Goal: Use online tool/utility: Utilize a website feature to perform a specific function

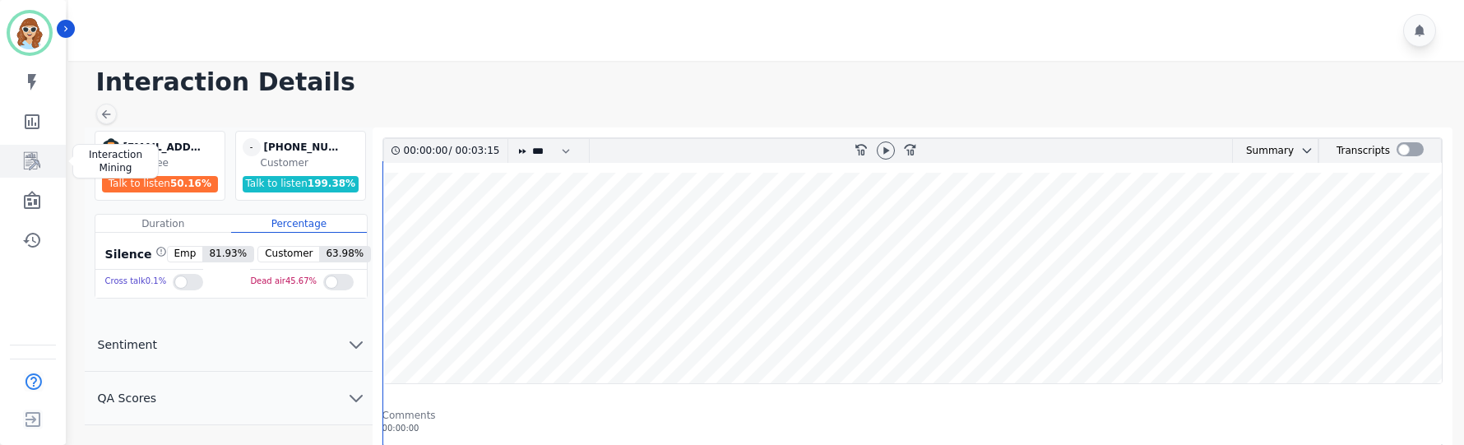
scroll to position [109, 0]
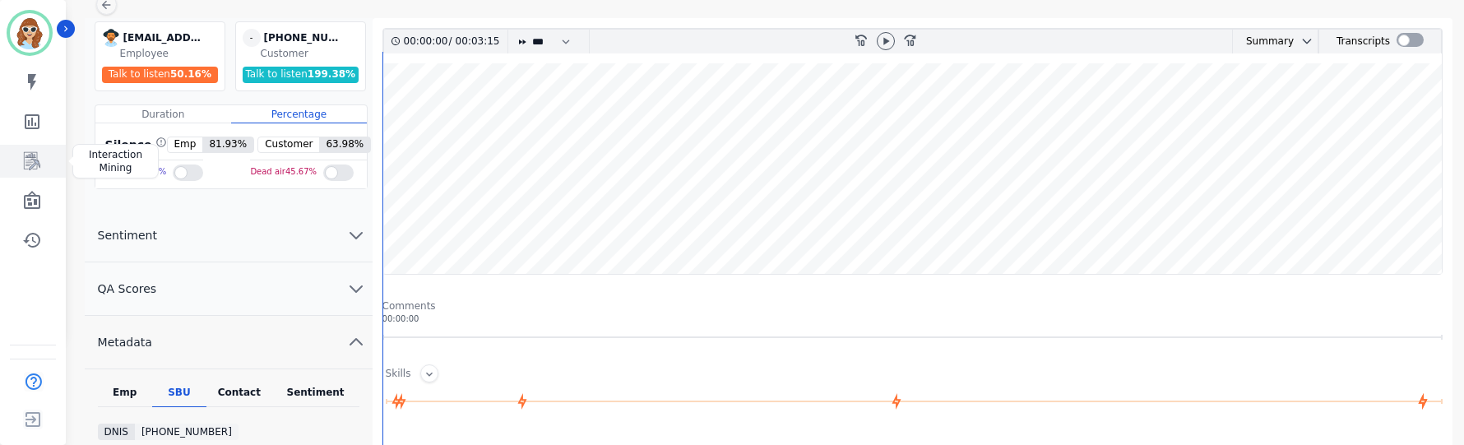
click at [25, 168] on icon "Sidebar" at bounding box center [32, 161] width 20 height 20
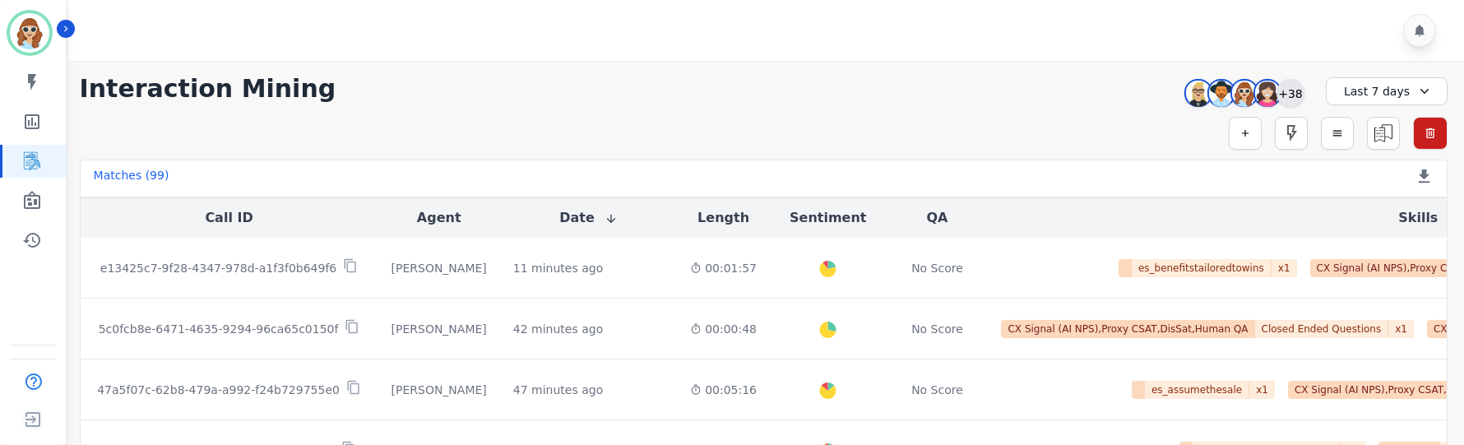
click at [1294, 100] on div "+38" at bounding box center [1290, 93] width 28 height 28
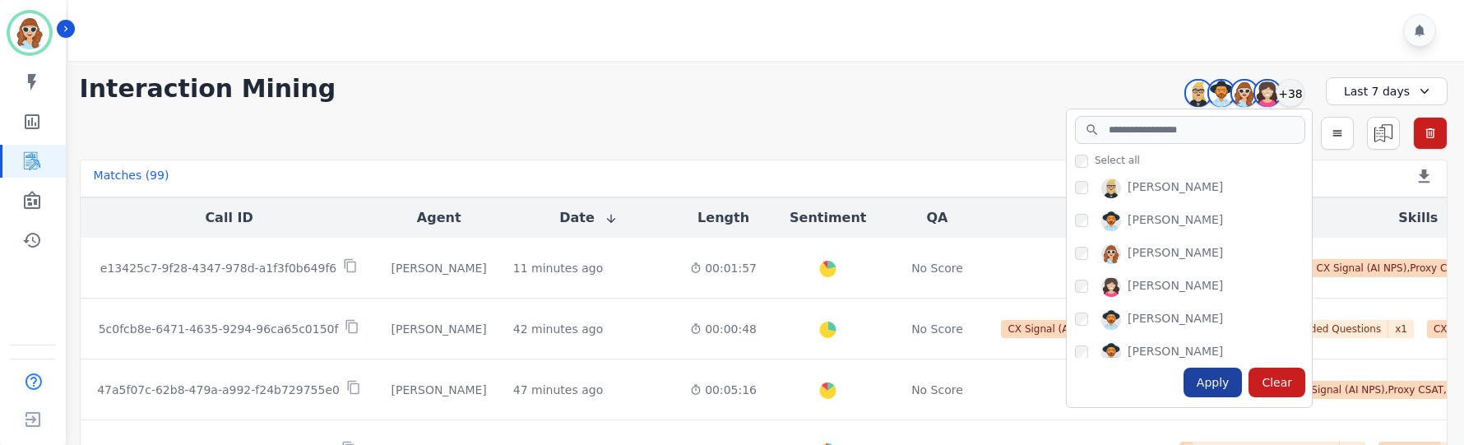
click at [1205, 382] on div "Apply" at bounding box center [1213, 383] width 59 height 30
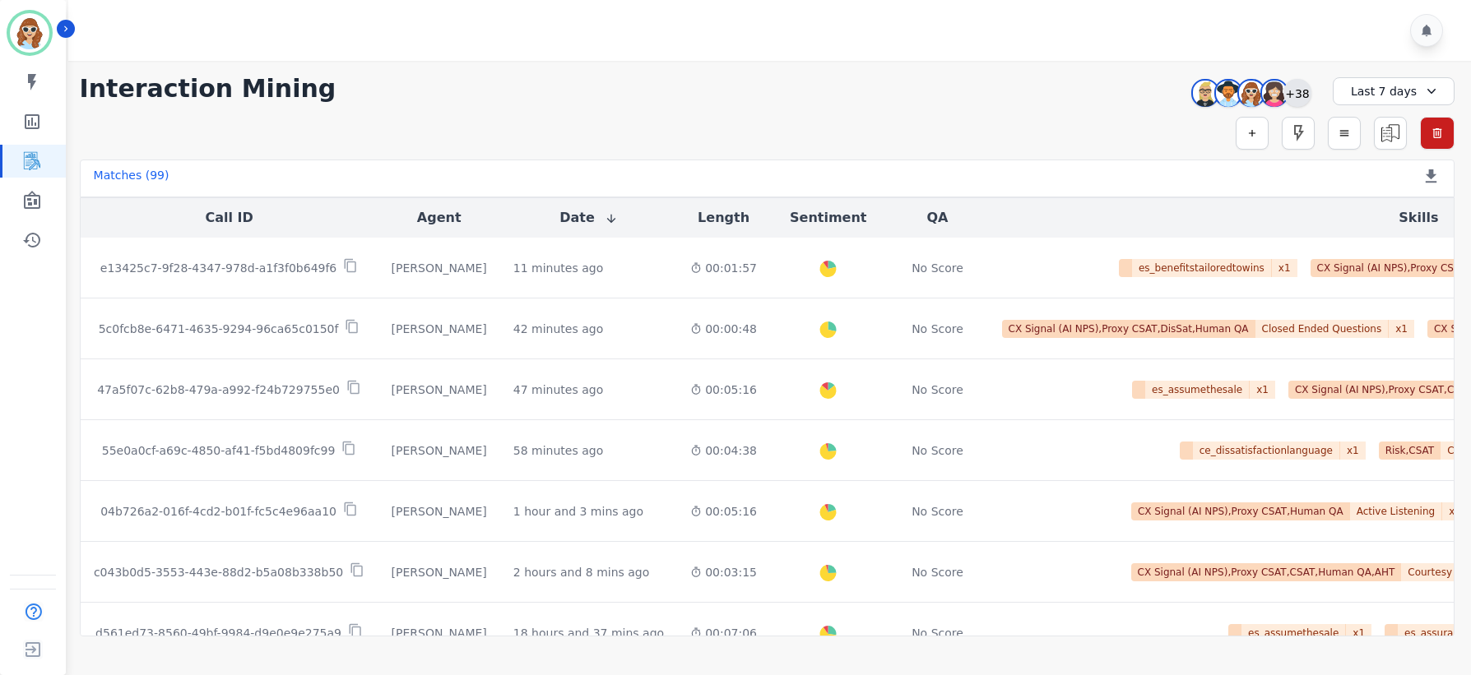
click at [1301, 92] on div "+38" at bounding box center [1297, 93] width 28 height 28
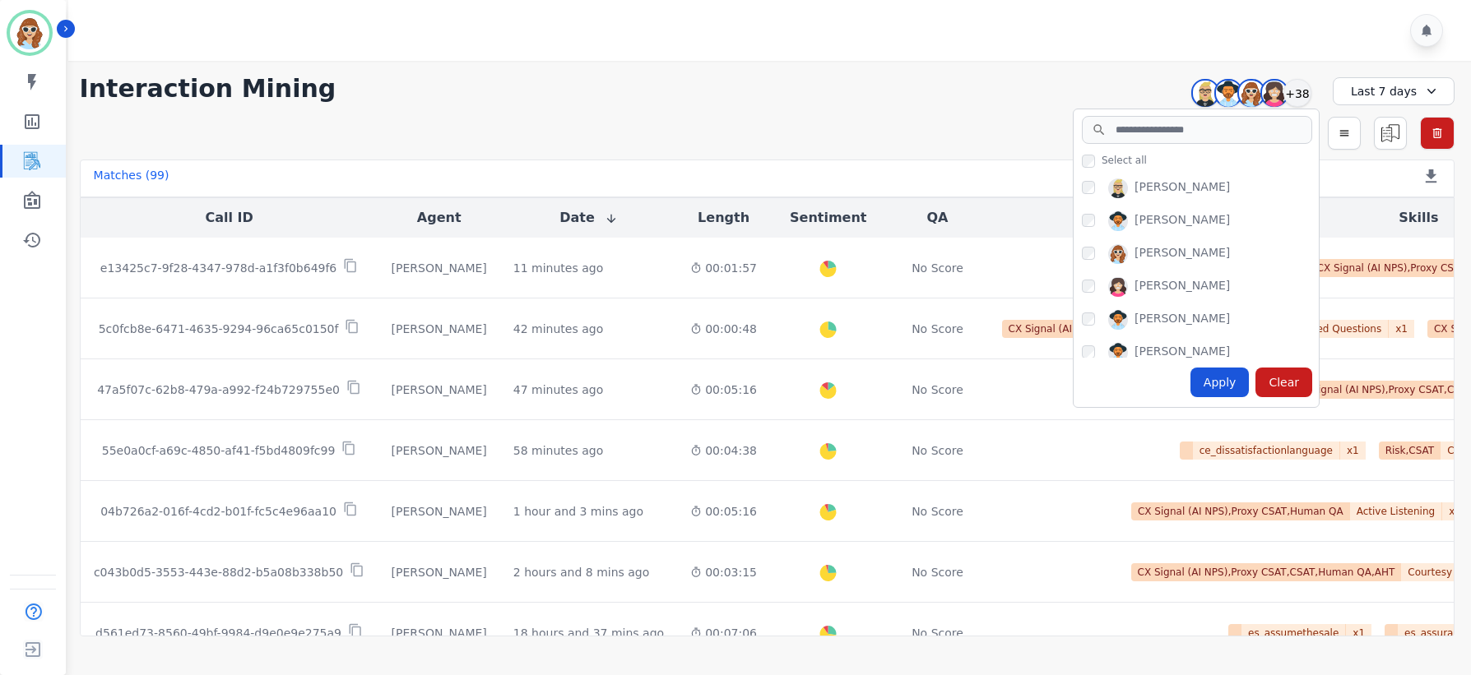
click at [1222, 383] on div "Apply" at bounding box center [1219, 383] width 59 height 30
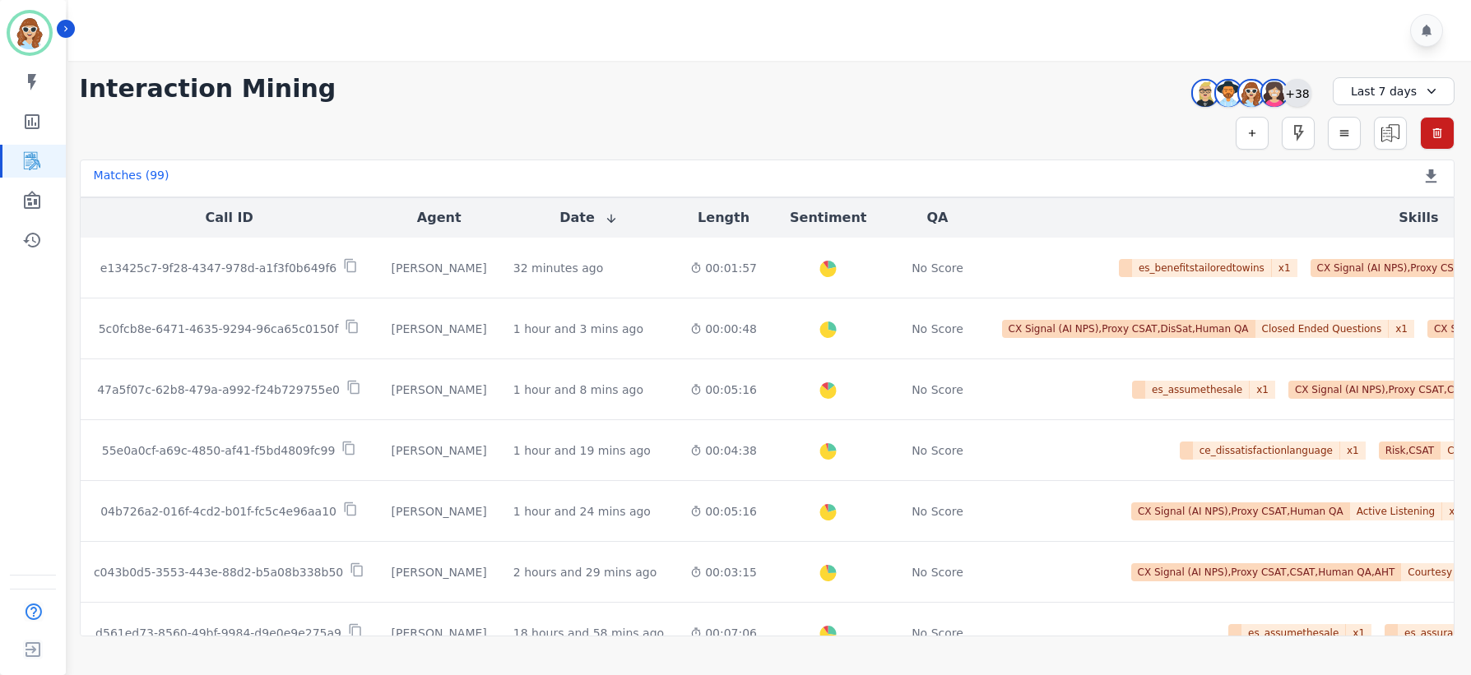
click at [1298, 93] on div "+38" at bounding box center [1297, 93] width 28 height 28
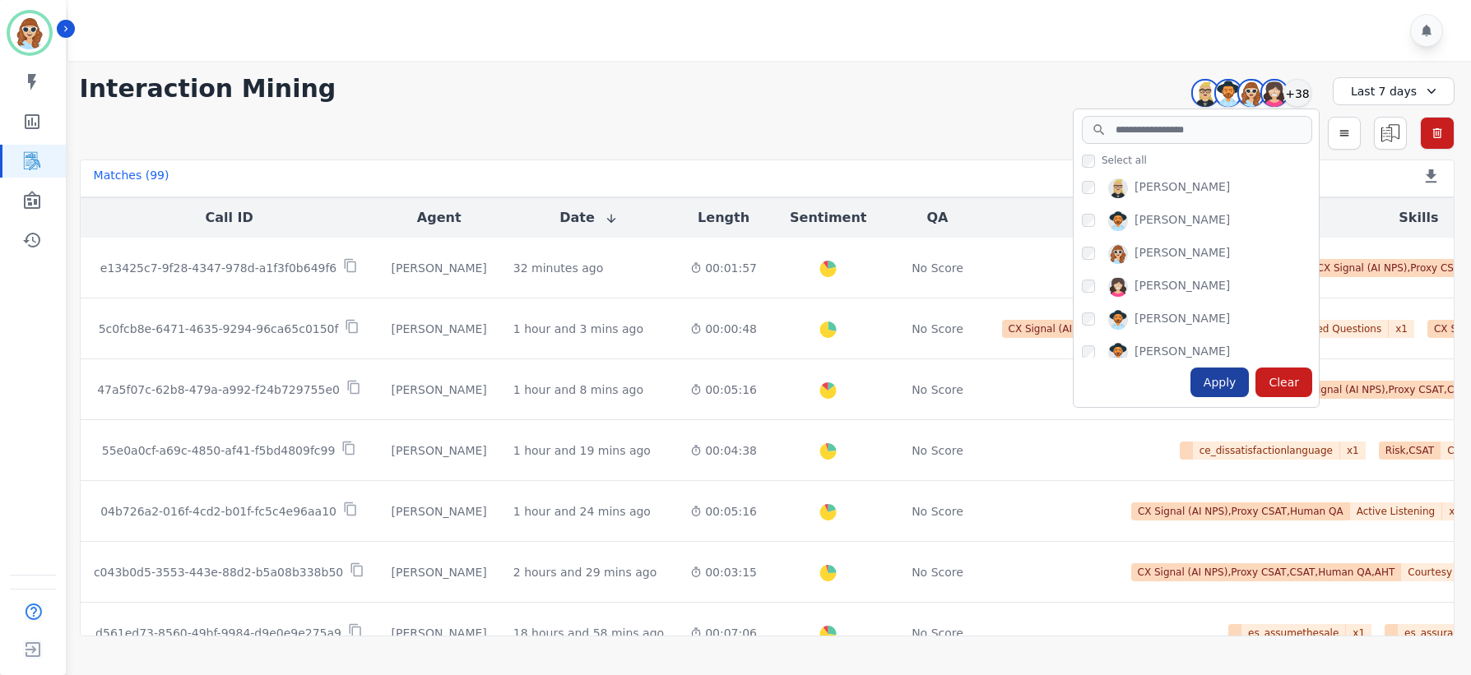
click at [1224, 376] on div "Apply" at bounding box center [1219, 383] width 59 height 30
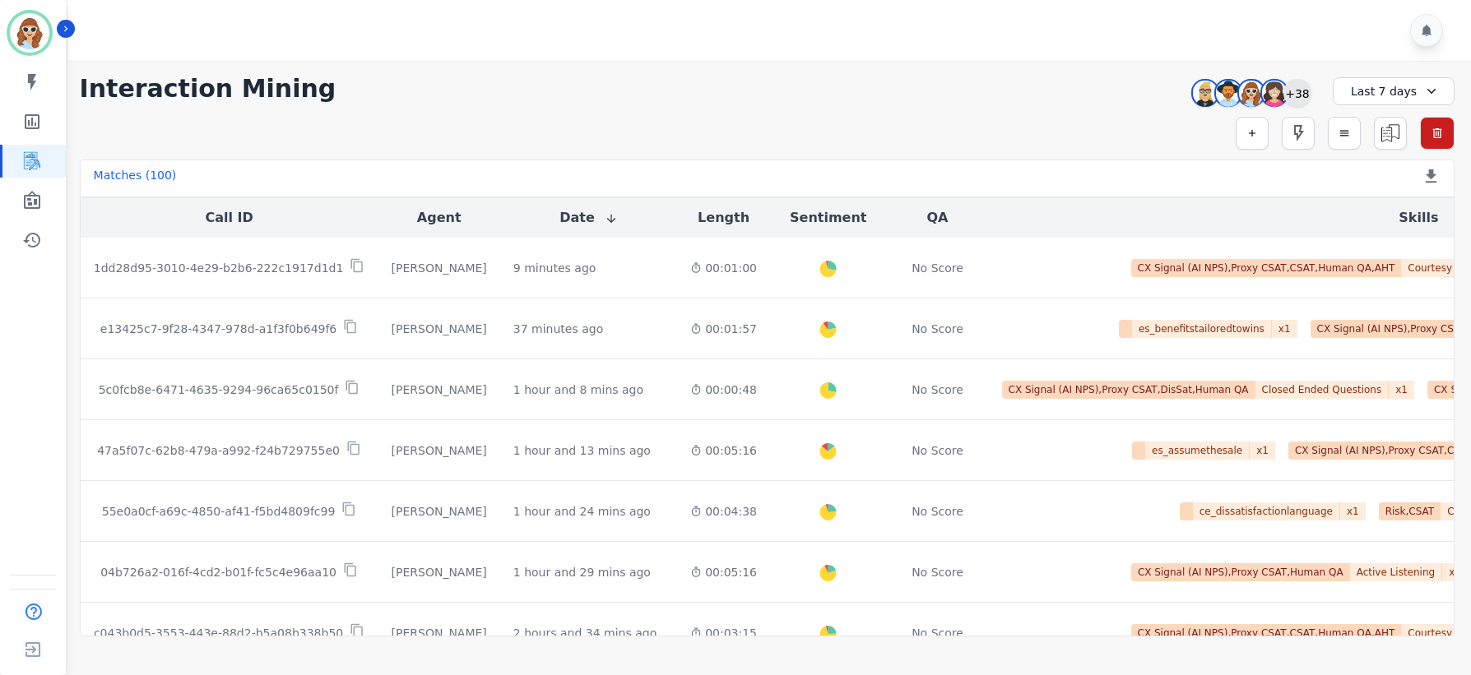
click at [1297, 95] on div "+38" at bounding box center [1297, 93] width 28 height 28
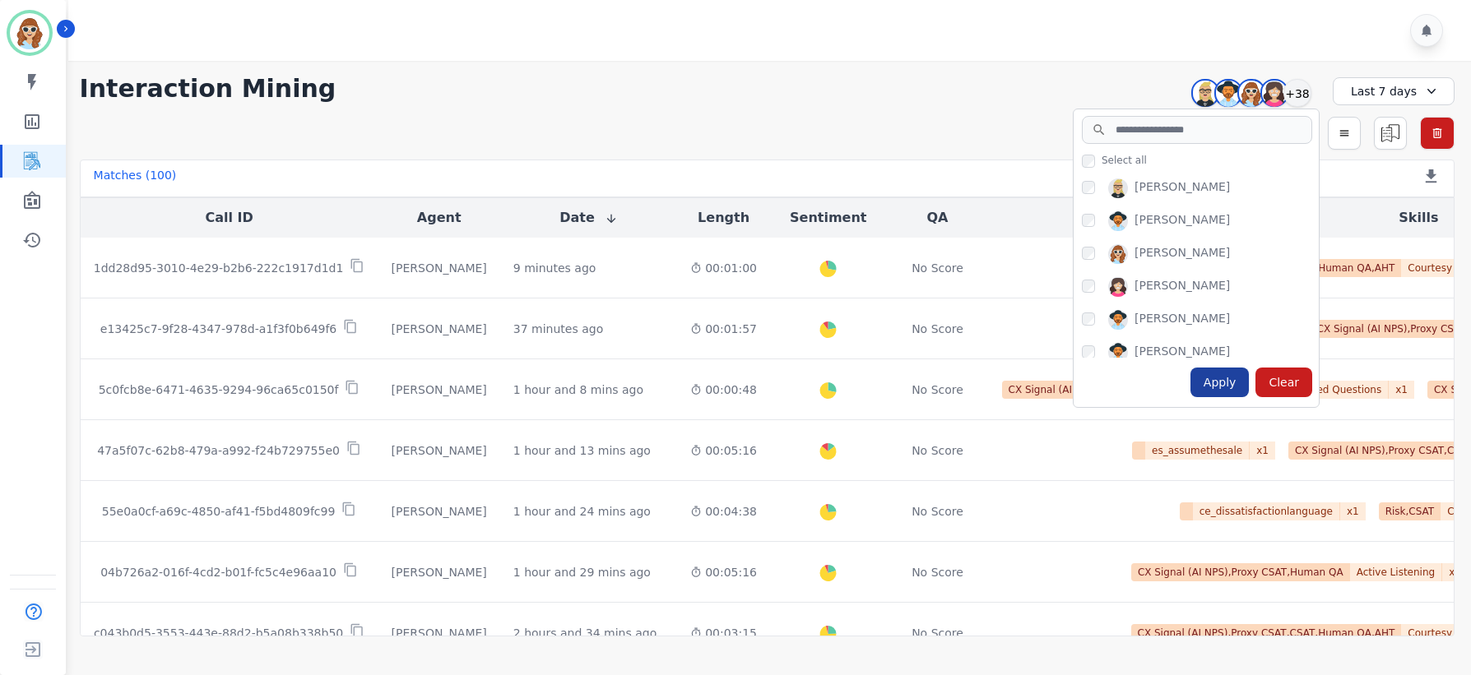
click at [1219, 387] on div "Apply" at bounding box center [1219, 383] width 59 height 30
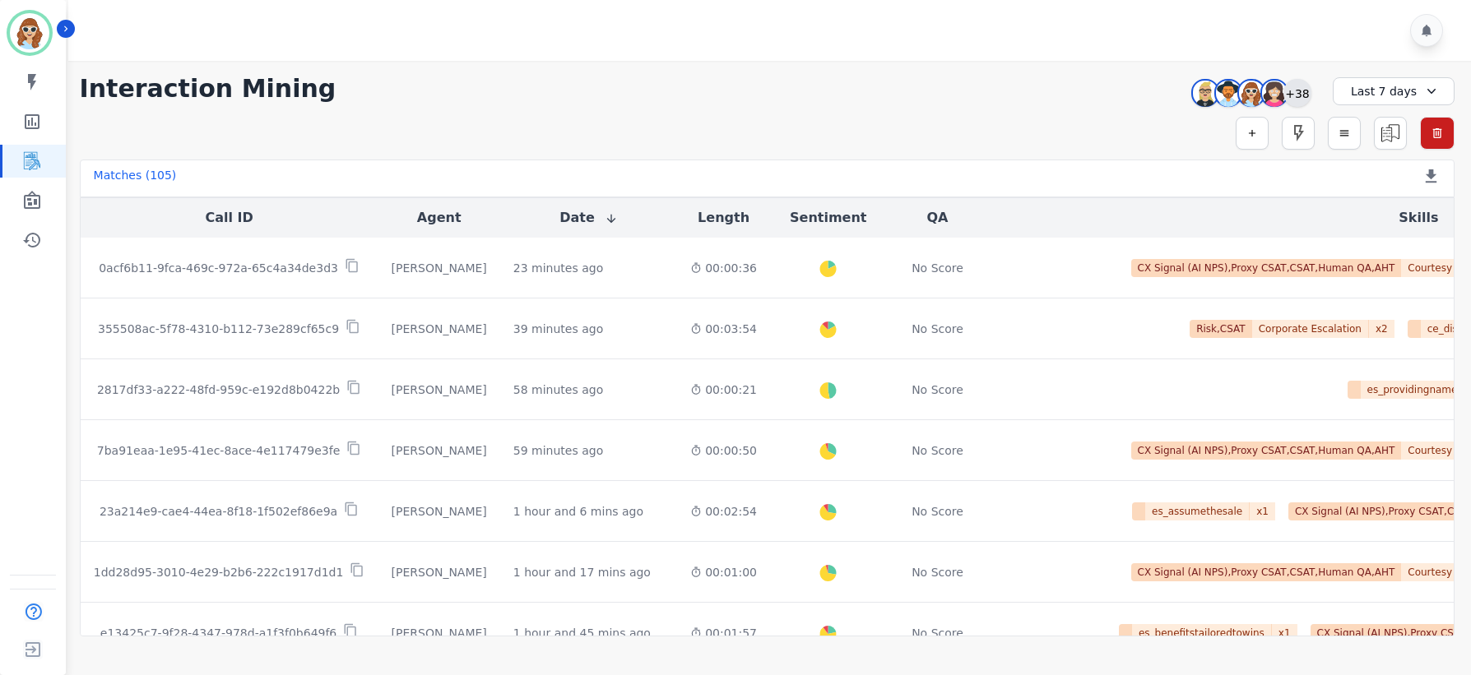
click at [1303, 94] on div "+38" at bounding box center [1297, 93] width 28 height 28
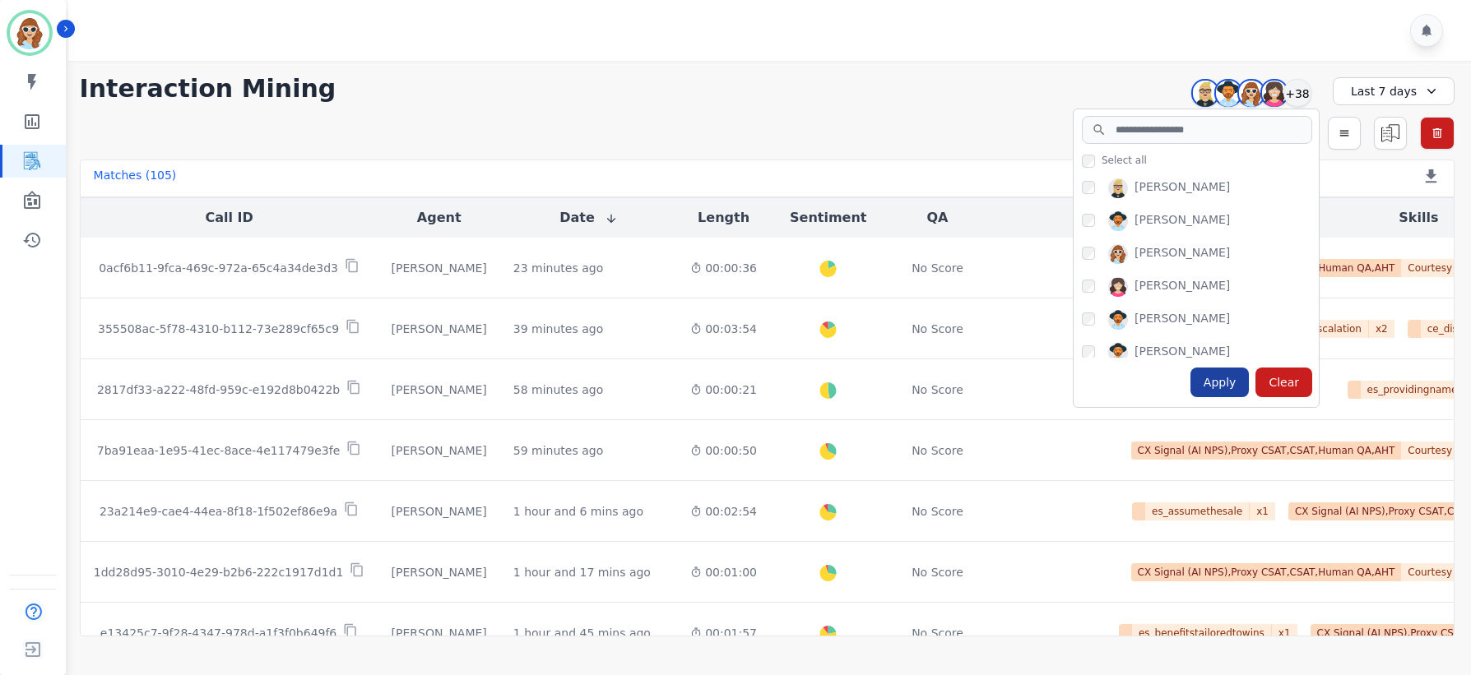
click at [1231, 389] on div "Apply" at bounding box center [1219, 383] width 59 height 30
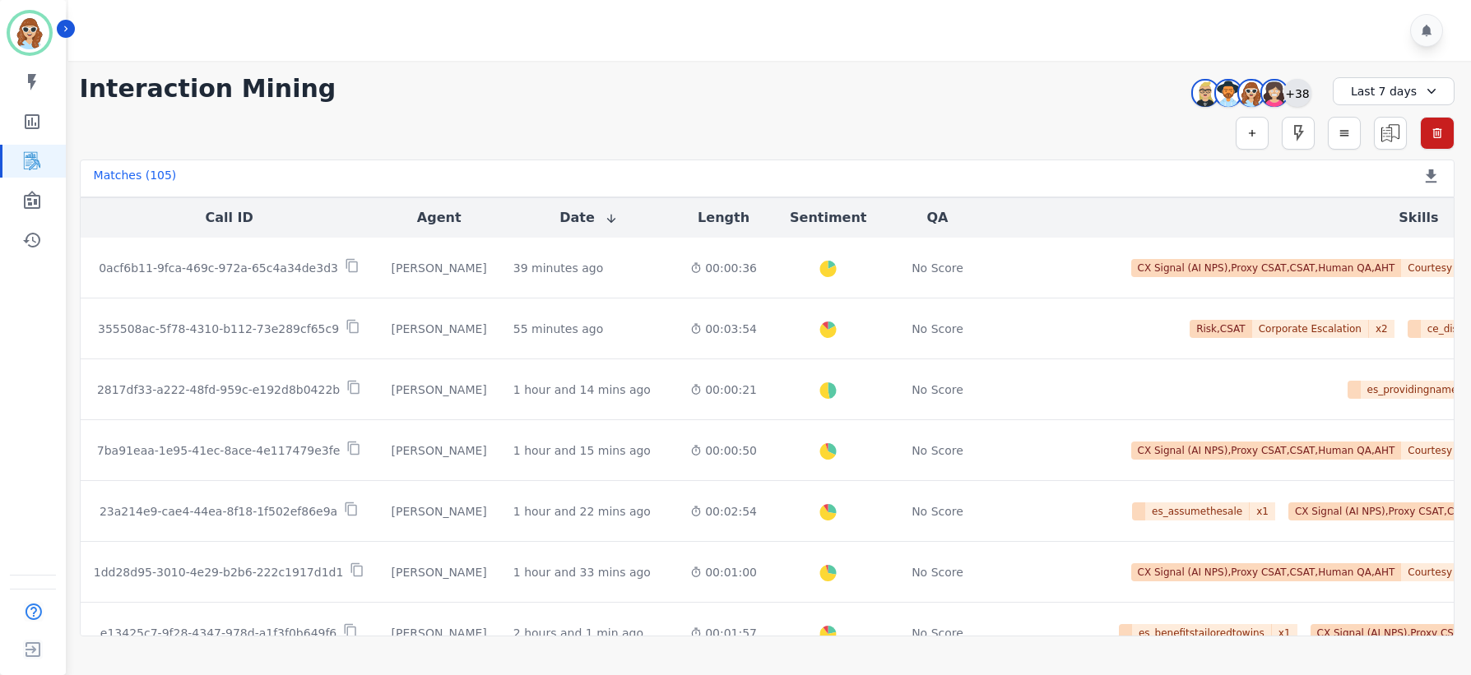
click at [1306, 93] on div "+38" at bounding box center [1297, 93] width 28 height 28
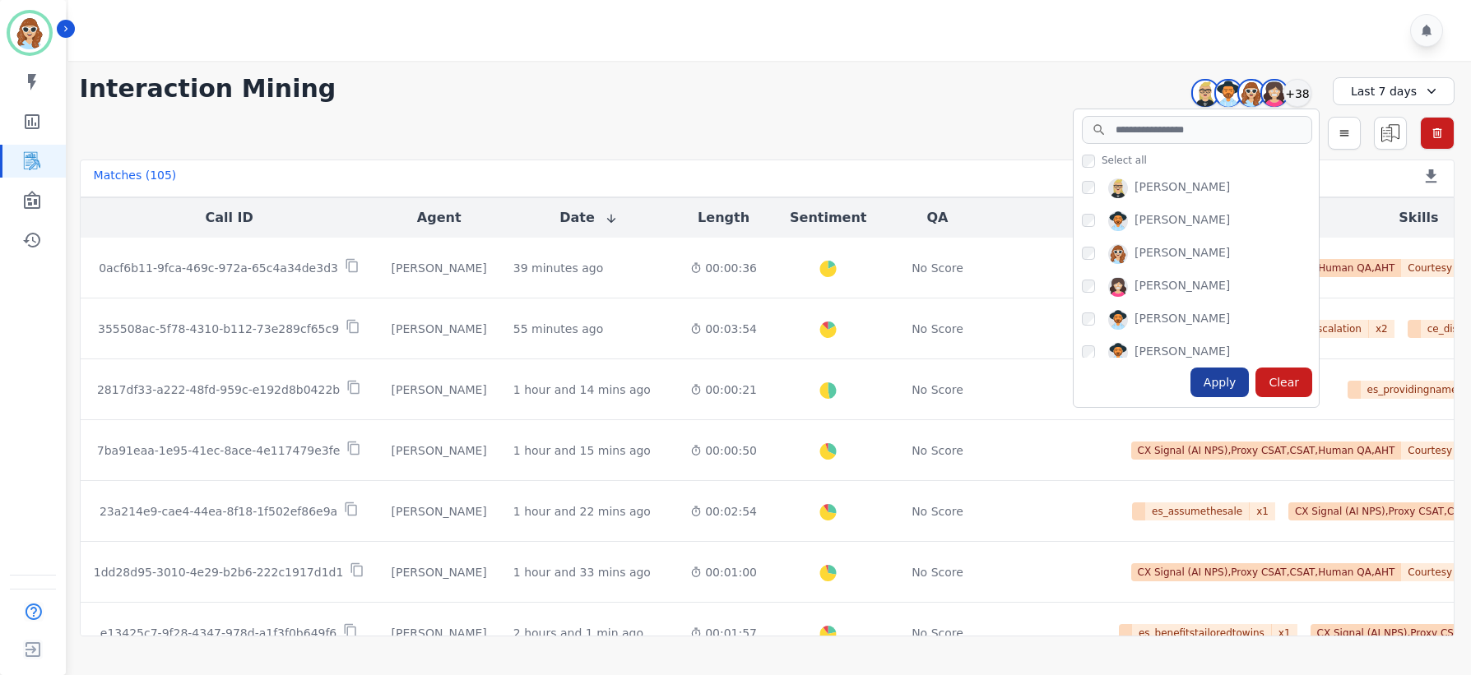
click at [1221, 380] on div "Apply" at bounding box center [1219, 383] width 59 height 30
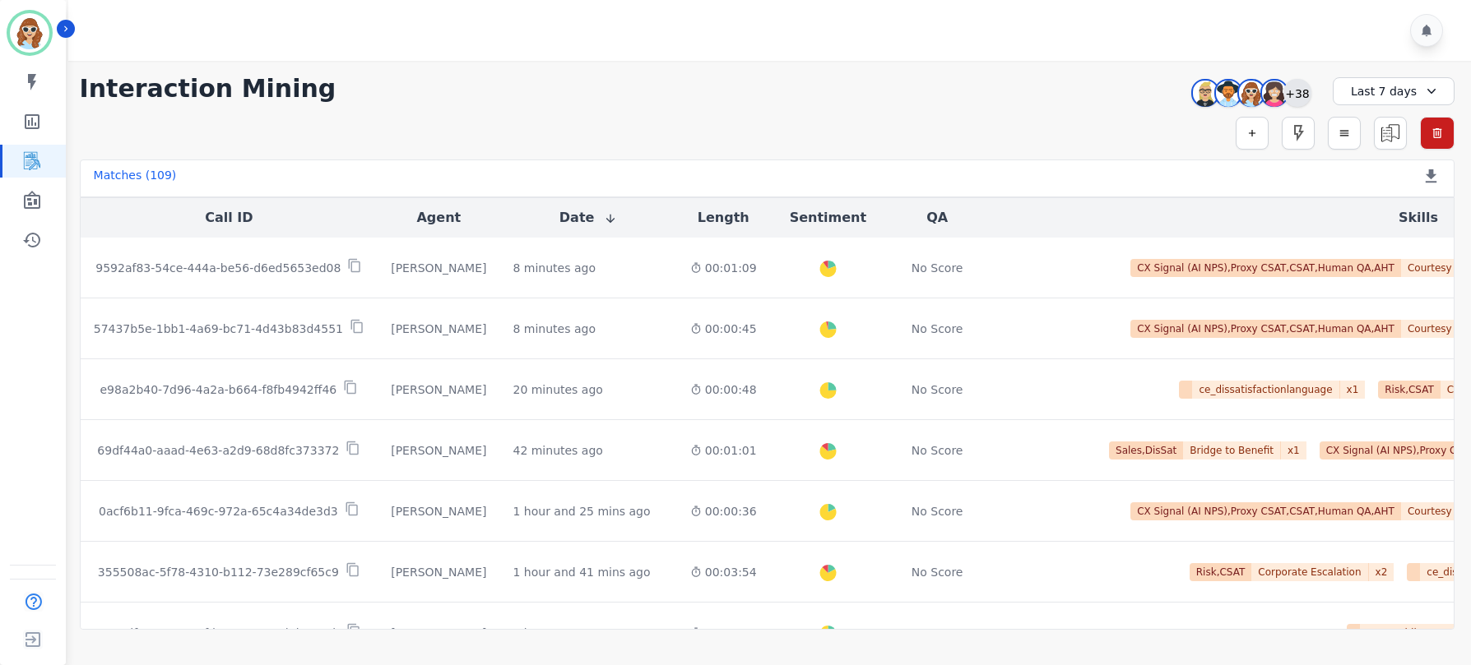
click at [1294, 95] on div "+38" at bounding box center [1297, 93] width 28 height 28
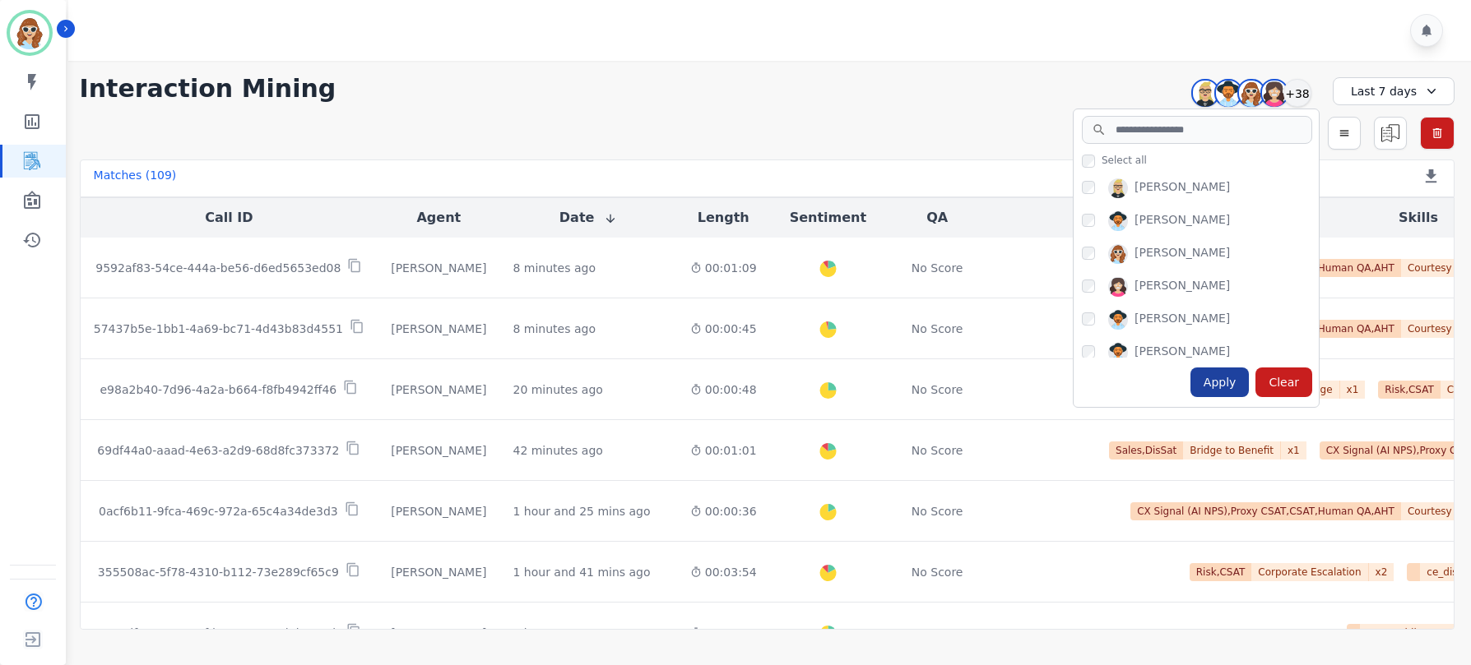
click at [1219, 382] on div "Apply" at bounding box center [1219, 383] width 59 height 30
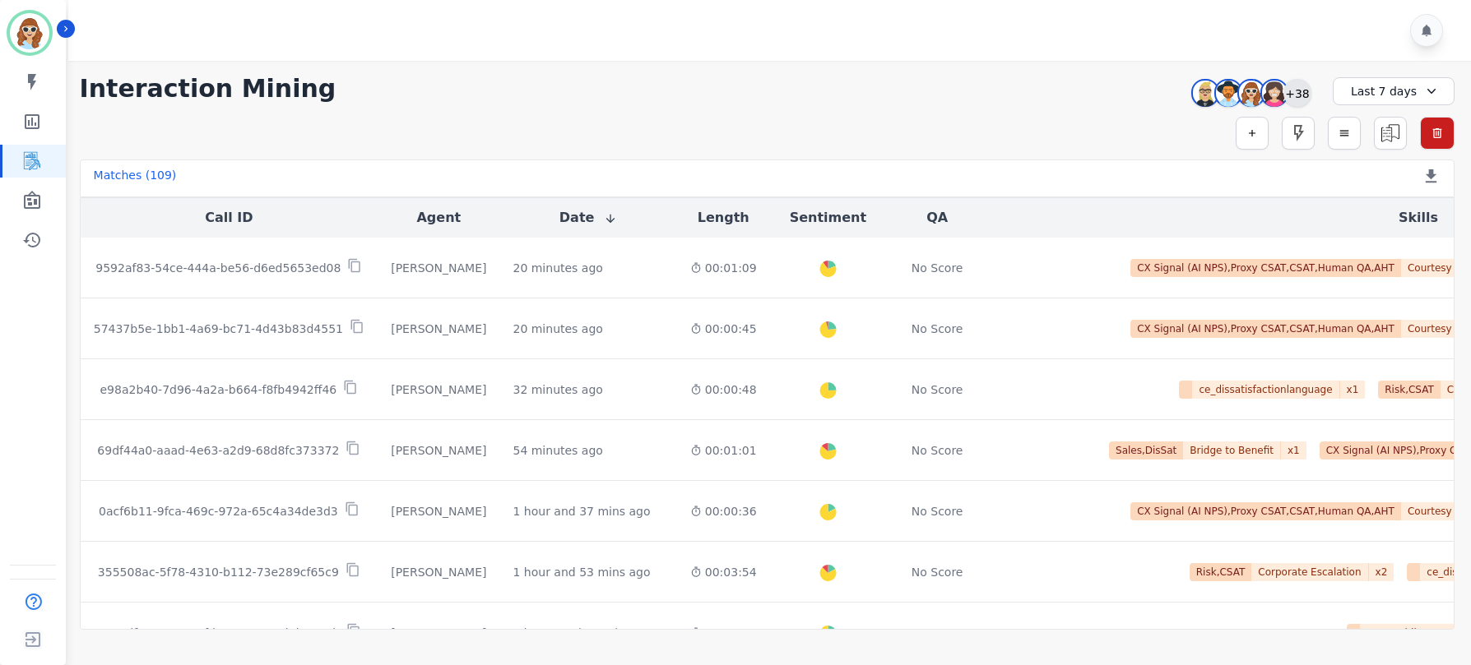
click at [1301, 92] on div "+38" at bounding box center [1297, 93] width 28 height 28
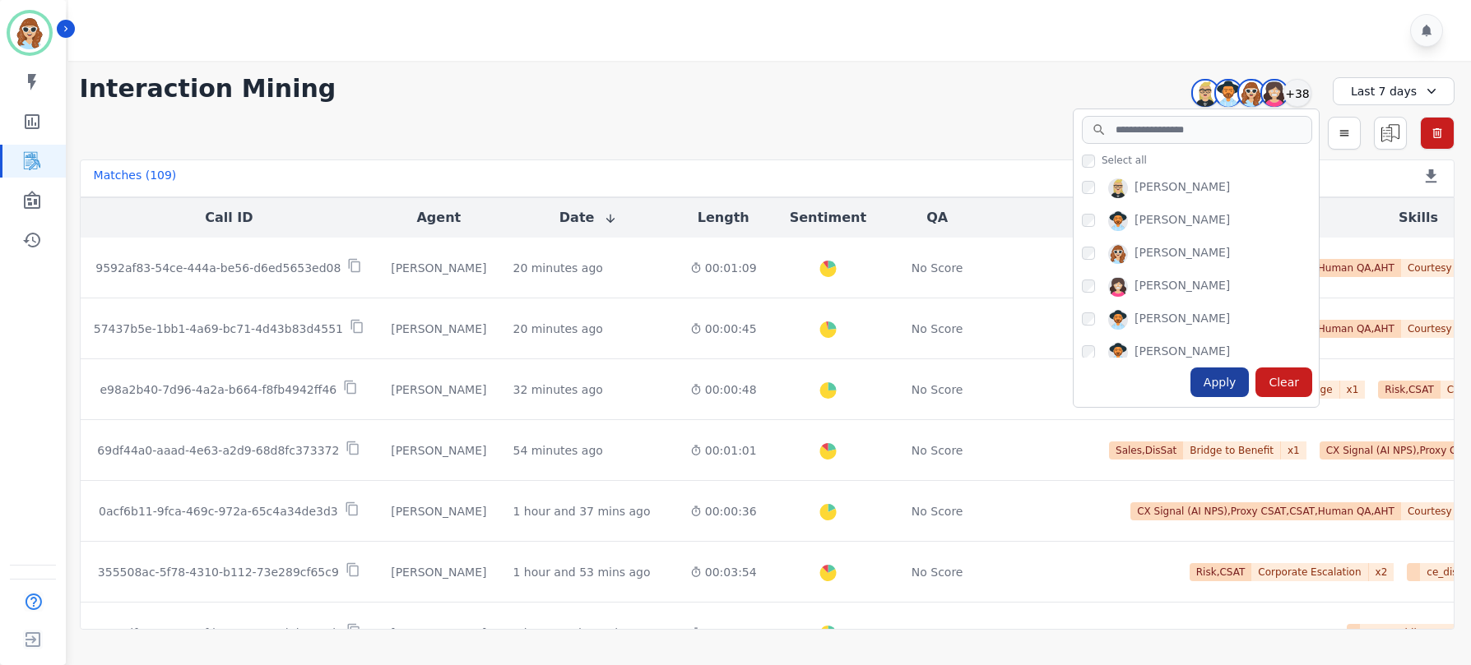
click at [1219, 386] on div "Apply" at bounding box center [1219, 383] width 59 height 30
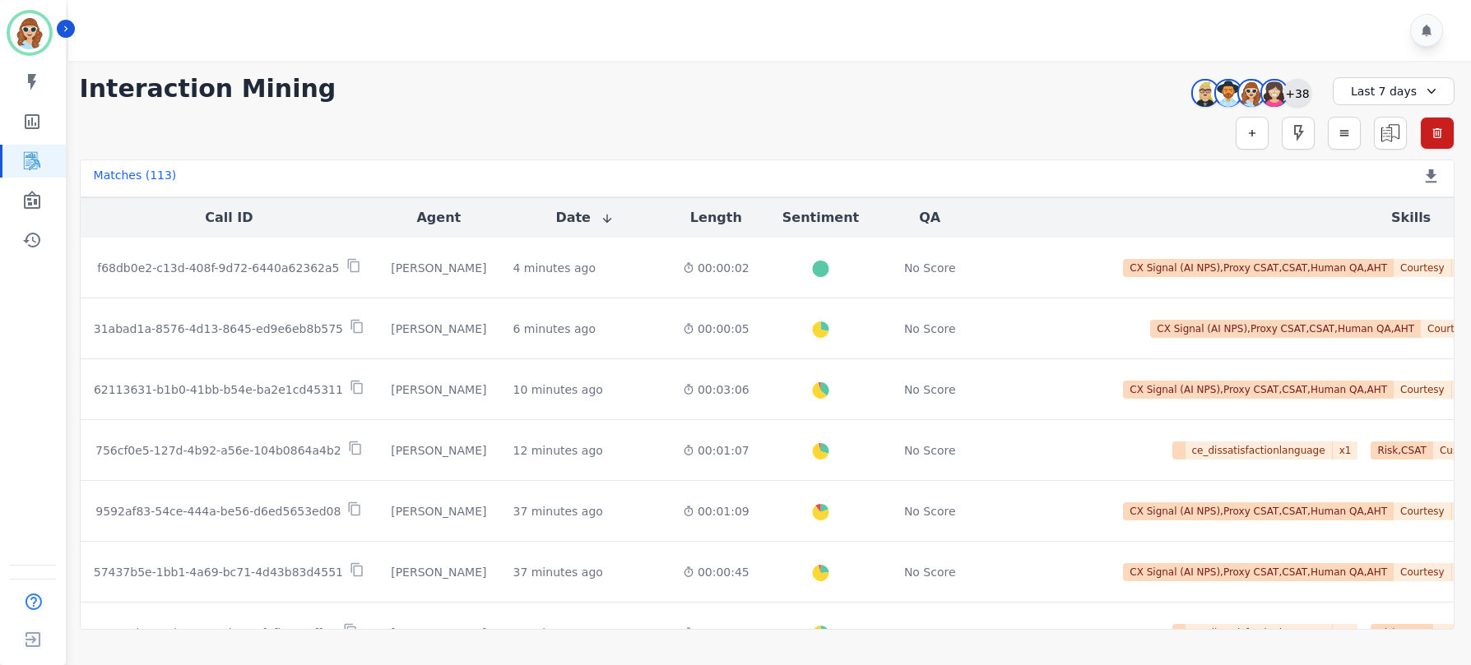
click at [1290, 96] on div "+38" at bounding box center [1297, 93] width 28 height 28
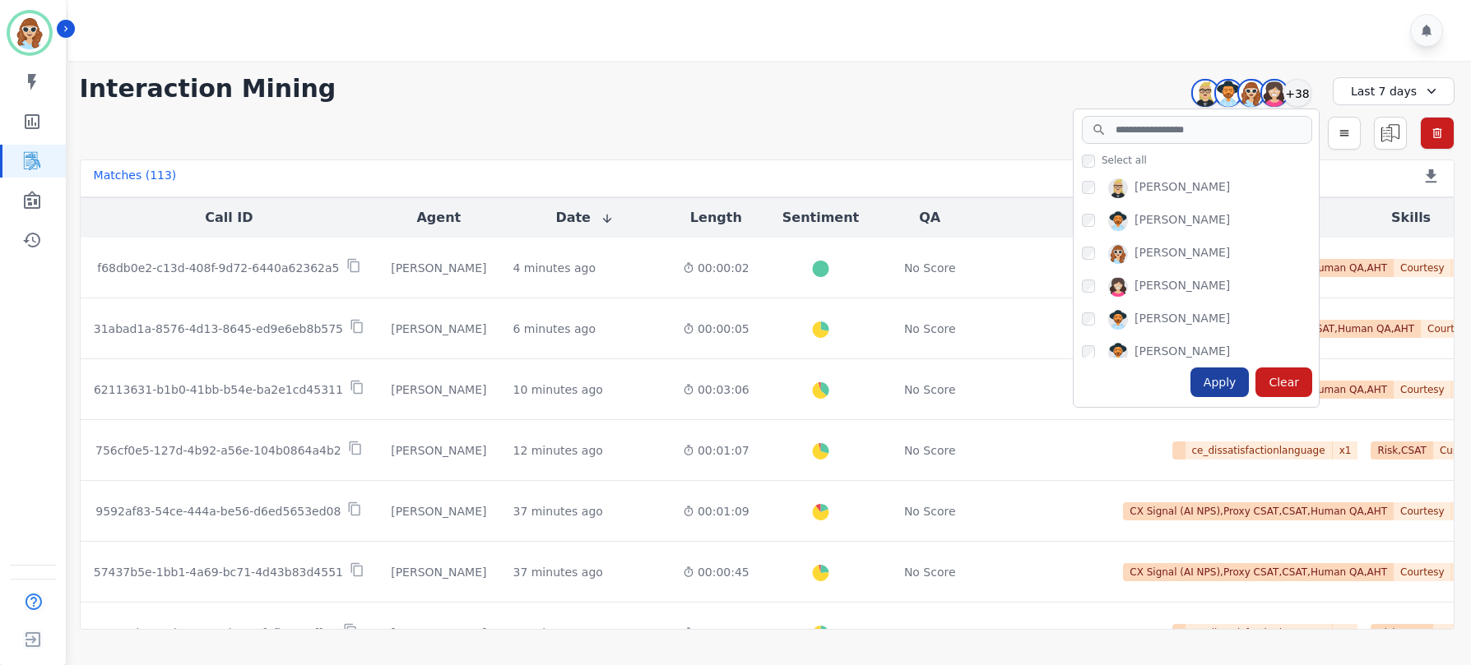
click at [1218, 382] on div "Apply" at bounding box center [1219, 383] width 59 height 30
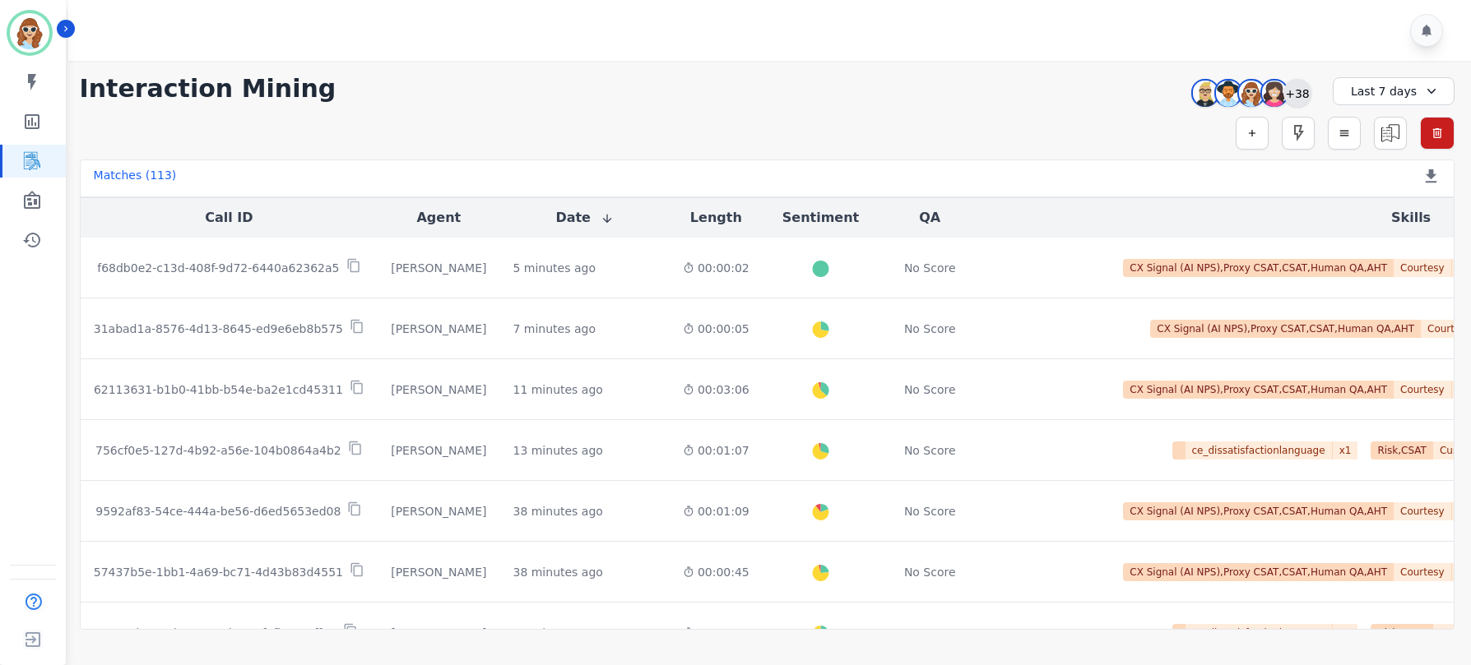
click at [1300, 100] on div "+38" at bounding box center [1297, 93] width 28 height 28
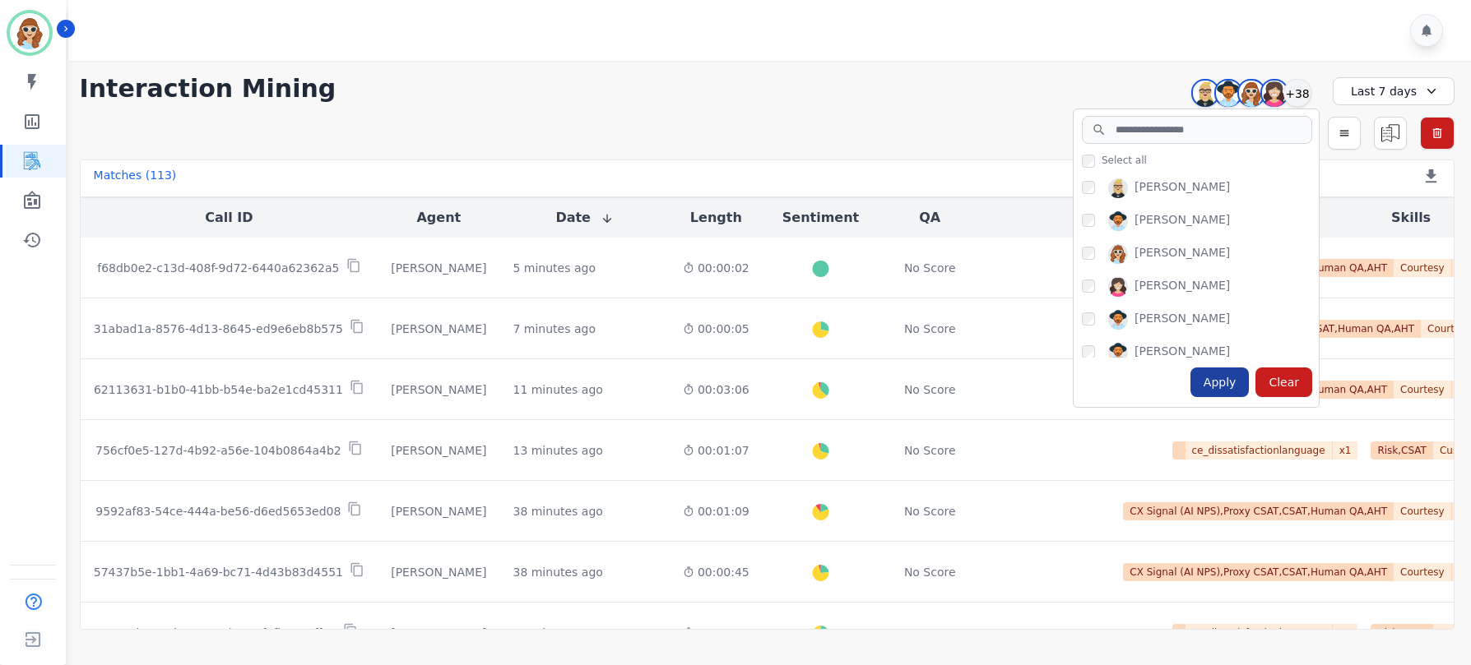
click at [1230, 383] on div "Apply" at bounding box center [1219, 383] width 59 height 30
